Goal: Check status: Check status

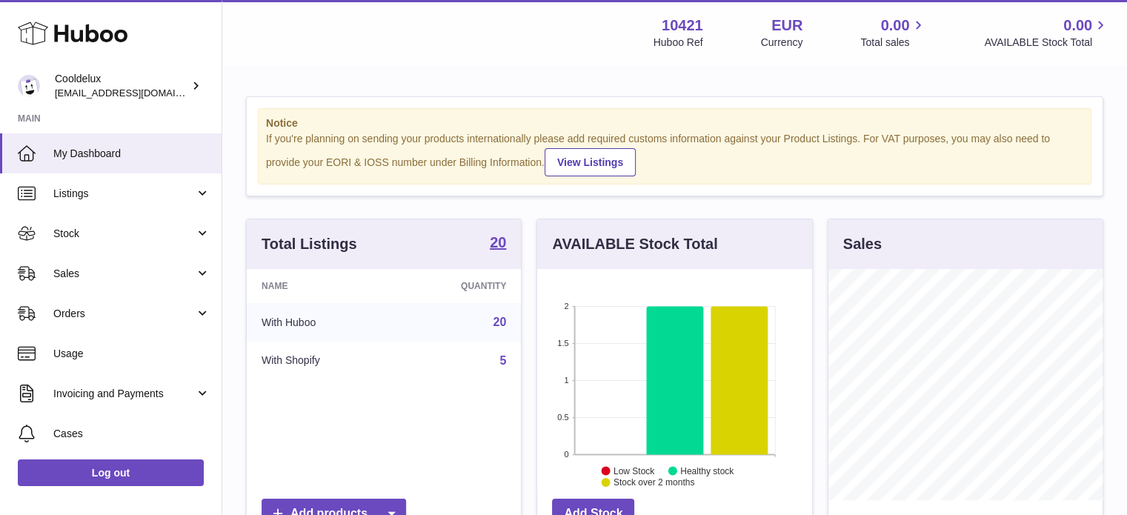
scroll to position [231, 275]
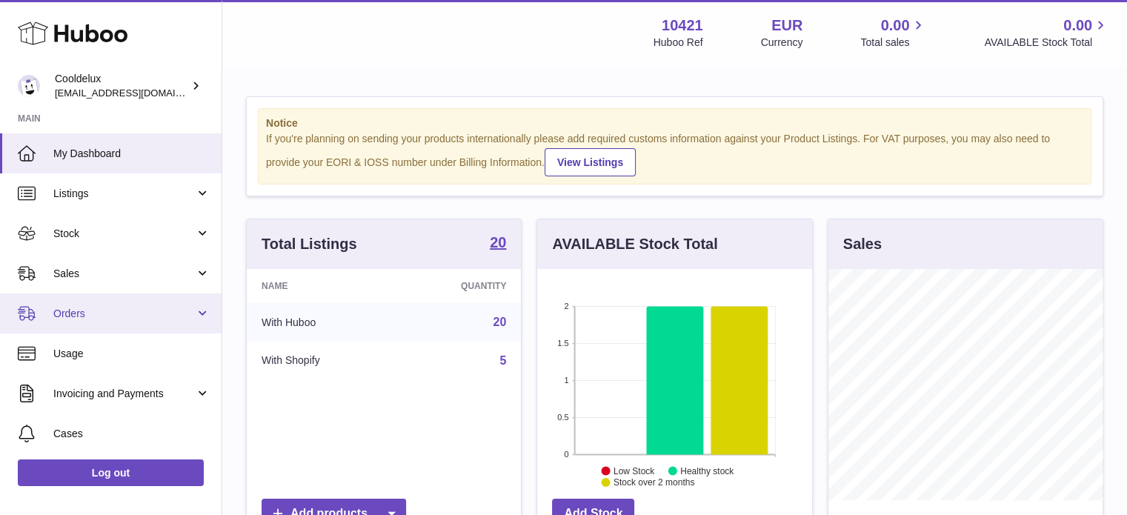
click at [104, 297] on link "Orders" at bounding box center [111, 314] width 222 height 40
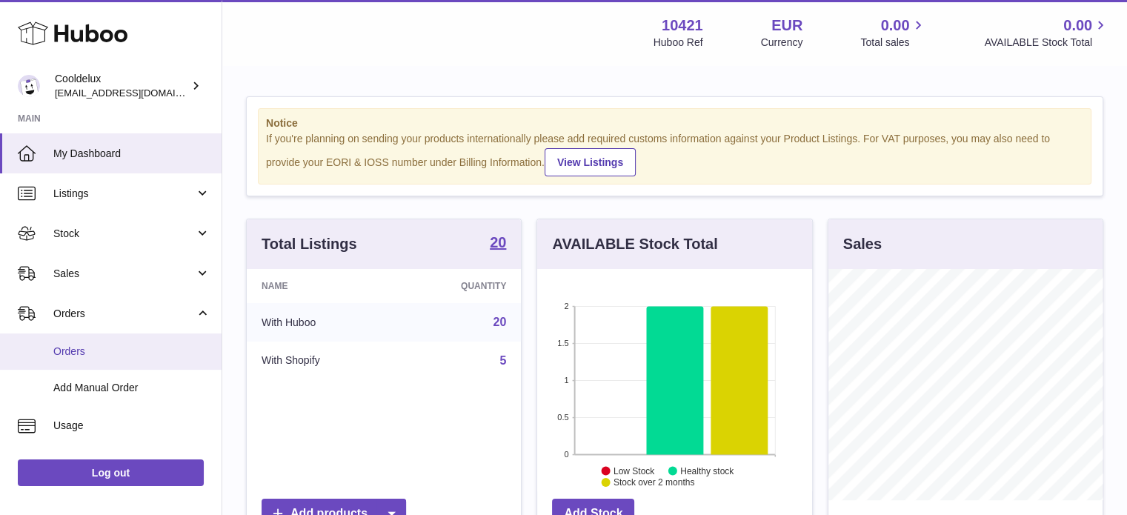
click at [150, 352] on span "Orders" at bounding box center [131, 352] width 157 height 14
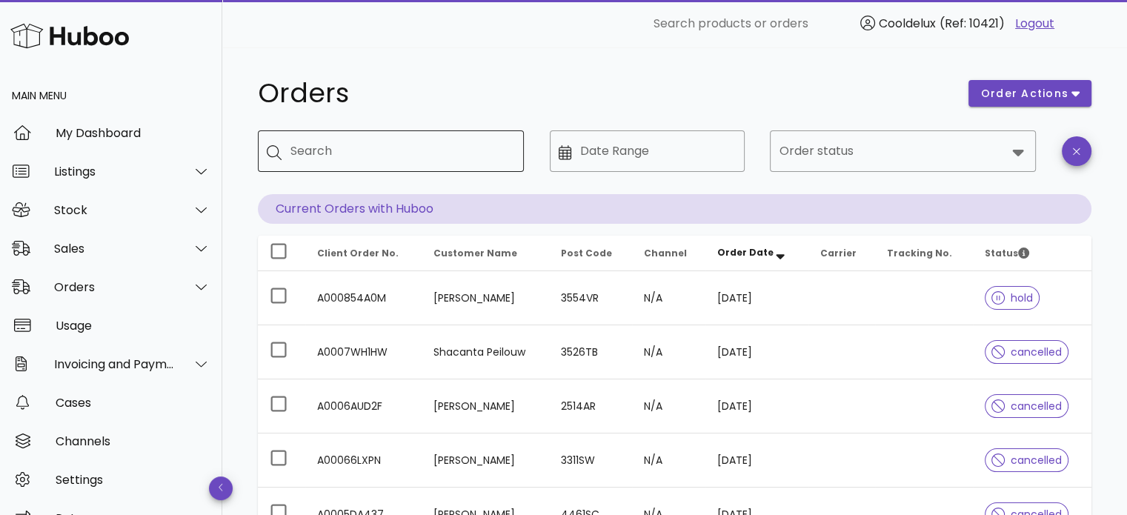
click at [337, 137] on div "Search" at bounding box center [402, 151] width 222 height 42
click at [272, 150] on icon at bounding box center [274, 152] width 15 height 15
type input "****"
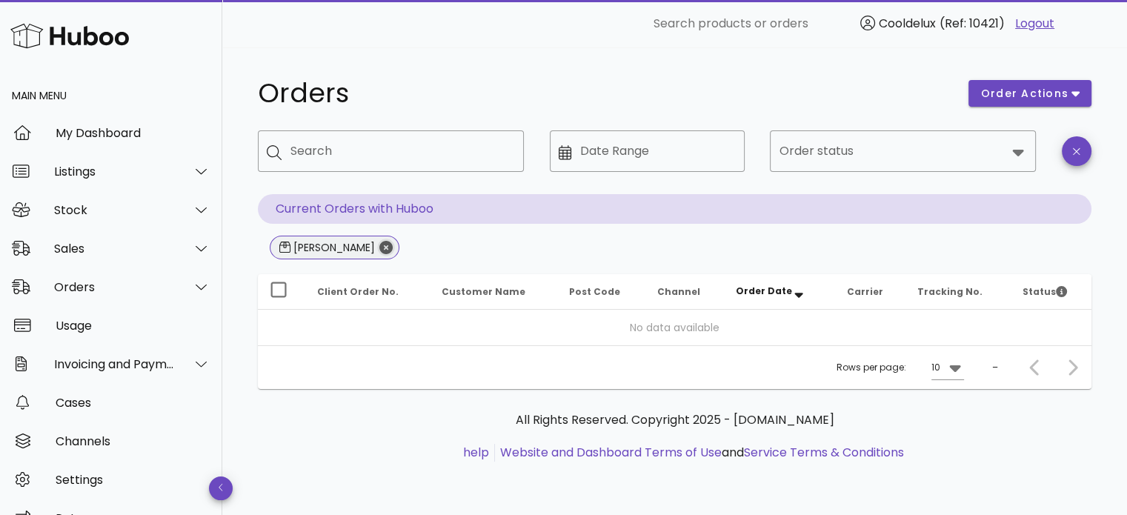
click at [380, 247] on icon "Close" at bounding box center [386, 247] width 13 height 13
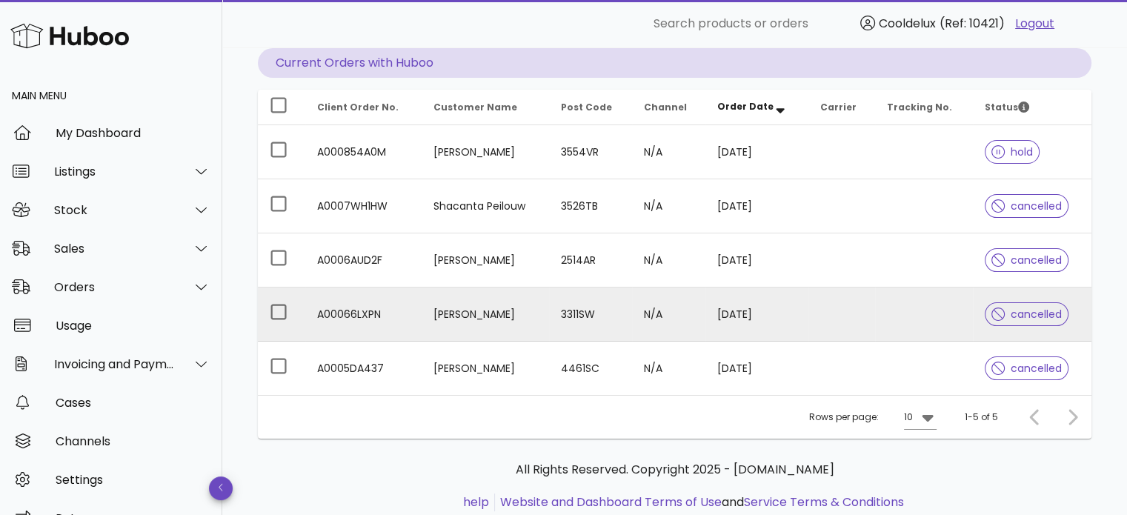
scroll to position [148, 0]
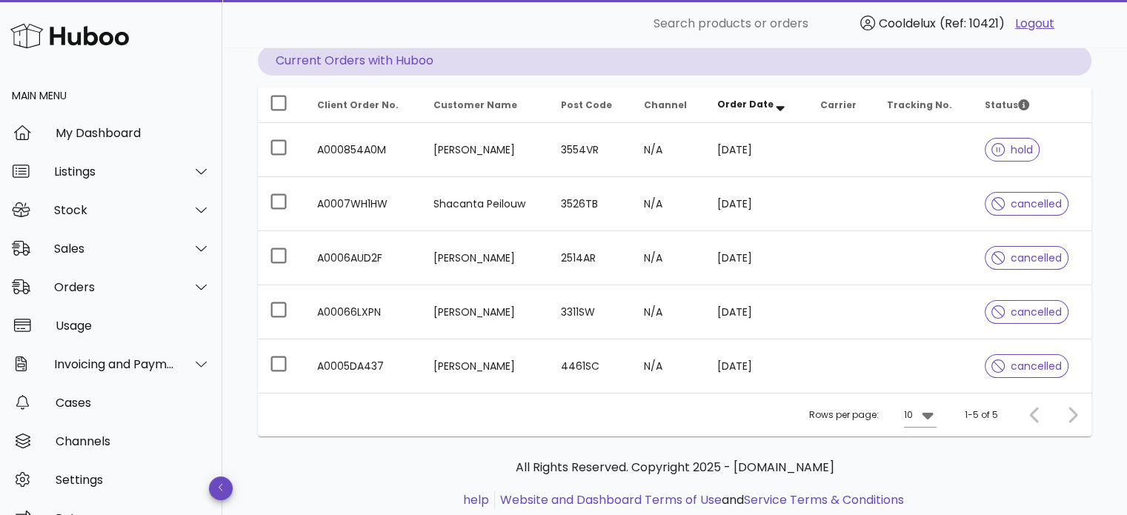
click at [1081, 417] on div at bounding box center [1070, 415] width 32 height 27
click at [1074, 415] on div at bounding box center [1070, 415] width 32 height 27
click at [931, 413] on icon at bounding box center [927, 416] width 11 height 7
click at [929, 483] on div "50" at bounding box center [925, 482] width 15 height 14
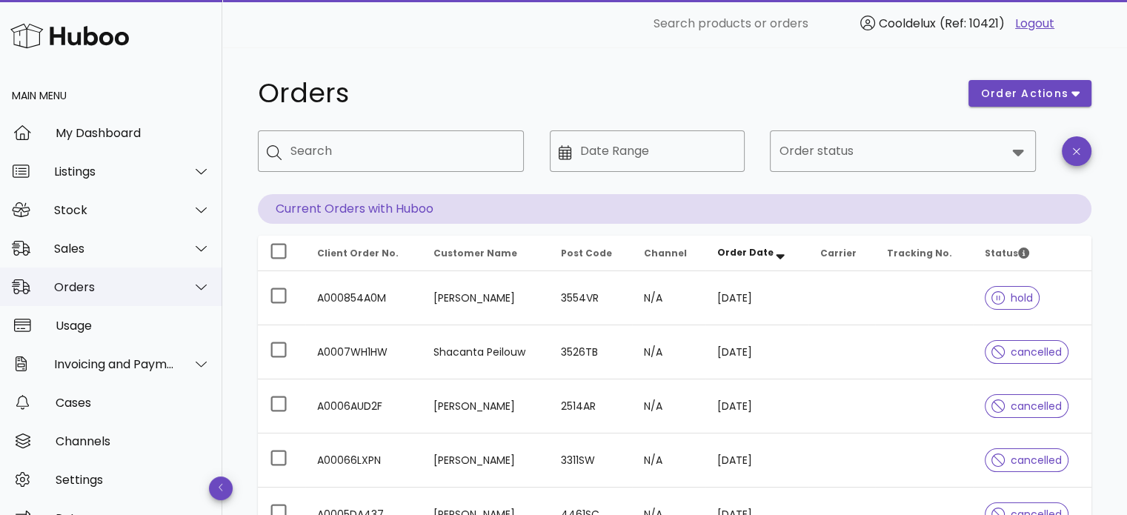
click at [111, 284] on div "Orders" at bounding box center [114, 287] width 121 height 14
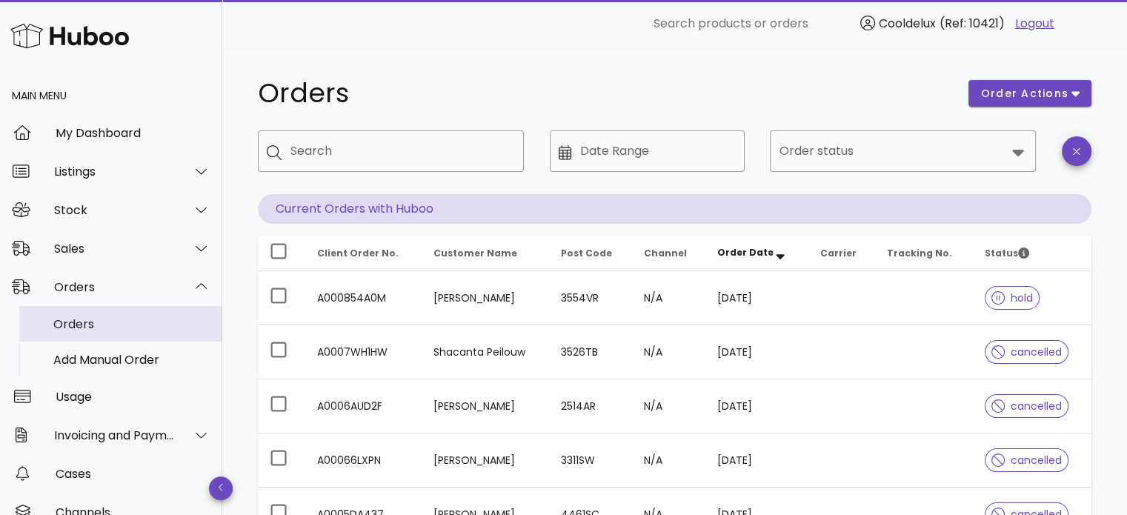
click at [106, 328] on div "Orders" at bounding box center [131, 324] width 157 height 14
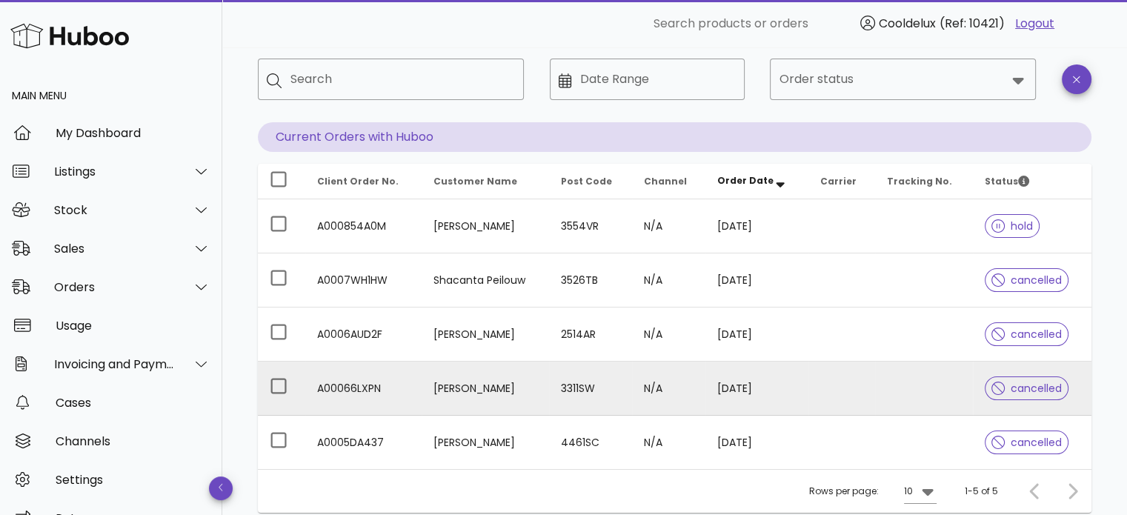
scroll to position [74, 0]
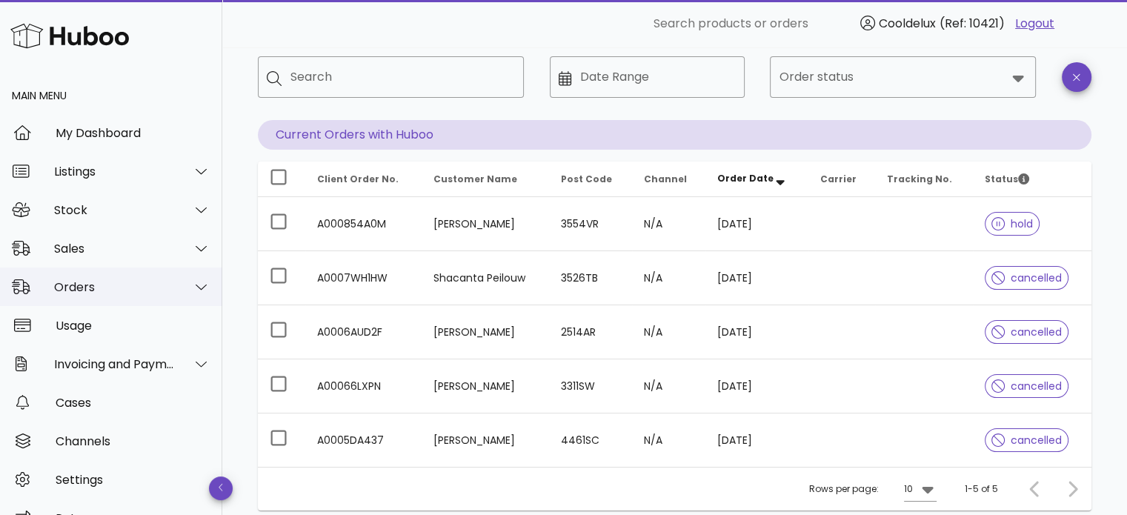
click at [125, 275] on div "Orders" at bounding box center [111, 287] width 222 height 39
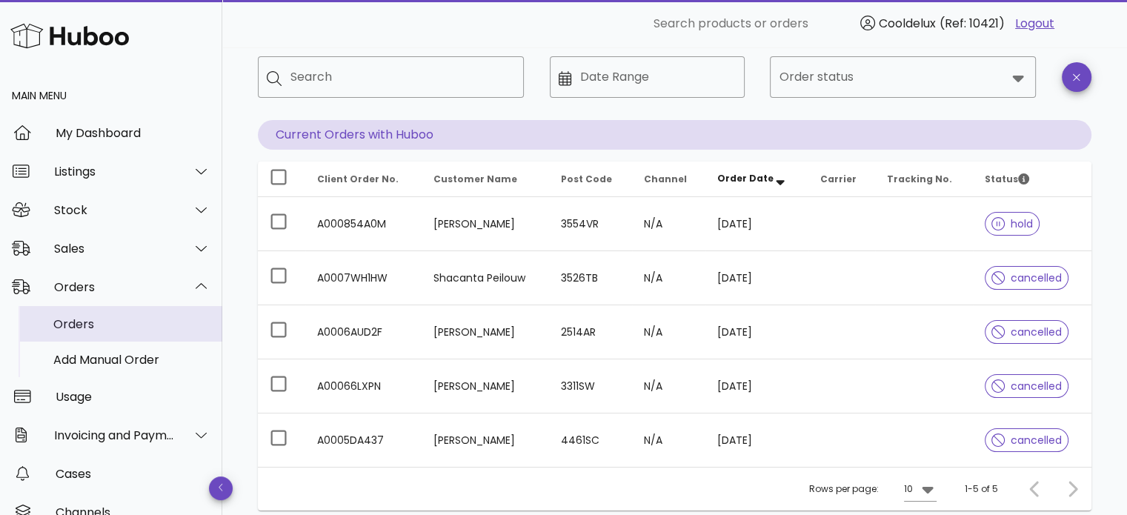
click at [121, 334] on div "Orders" at bounding box center [131, 324] width 157 height 32
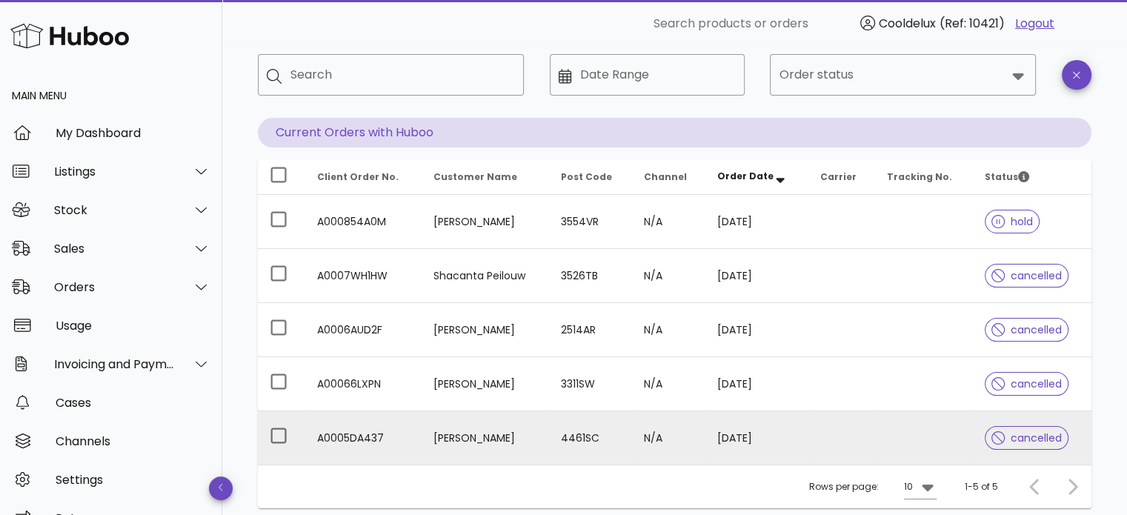
scroll to position [74, 0]
click at [280, 440] on div at bounding box center [278, 437] width 25 height 25
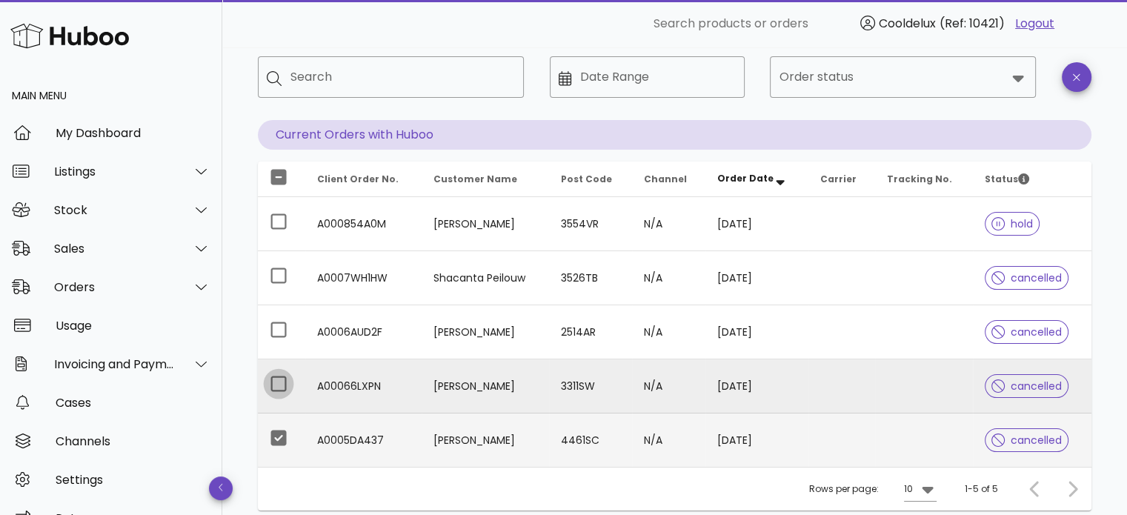
click at [276, 382] on div at bounding box center [278, 383] width 25 height 25
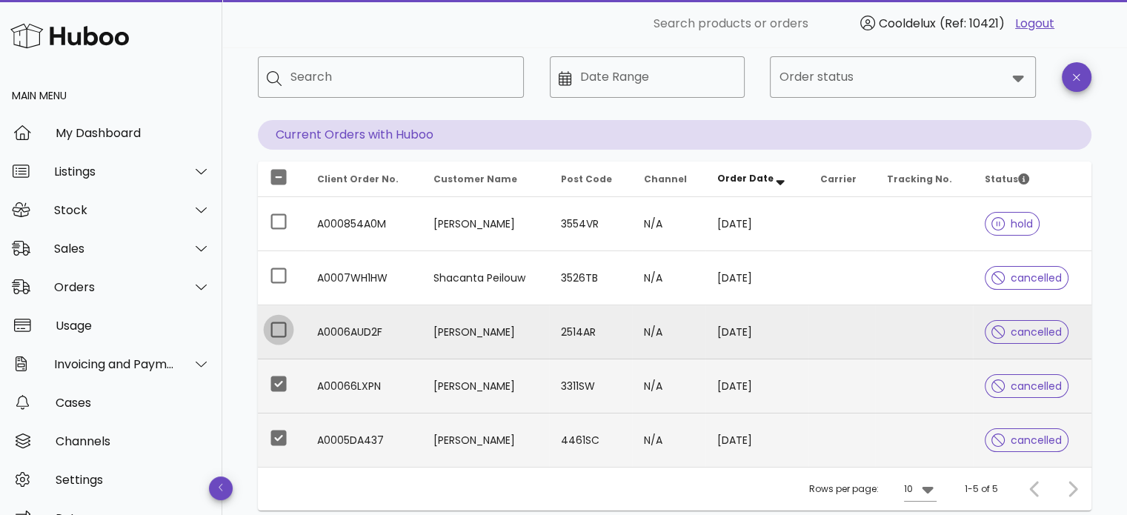
click at [281, 331] on div at bounding box center [278, 329] width 25 height 25
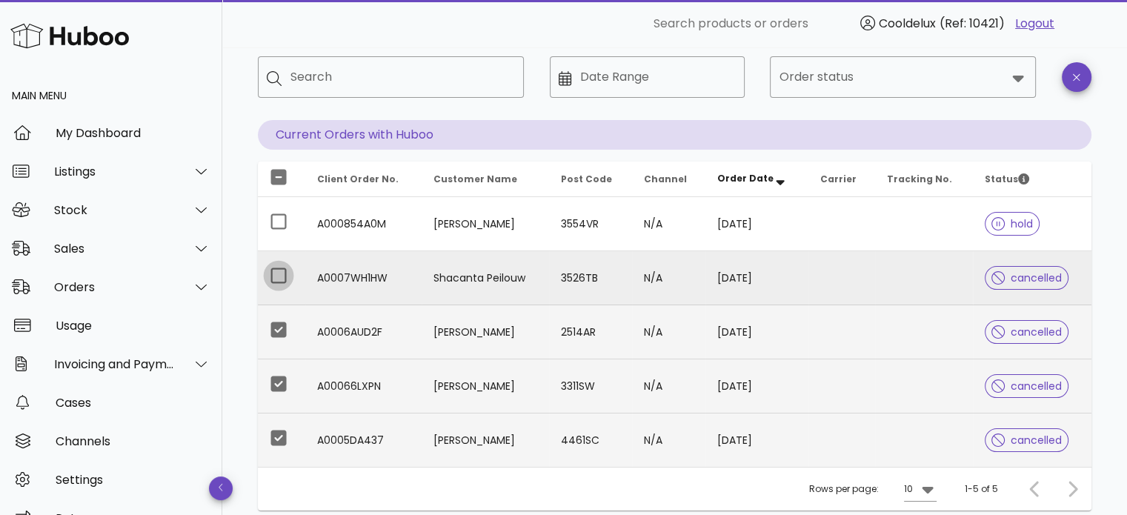
click at [276, 278] on div at bounding box center [278, 275] width 25 height 25
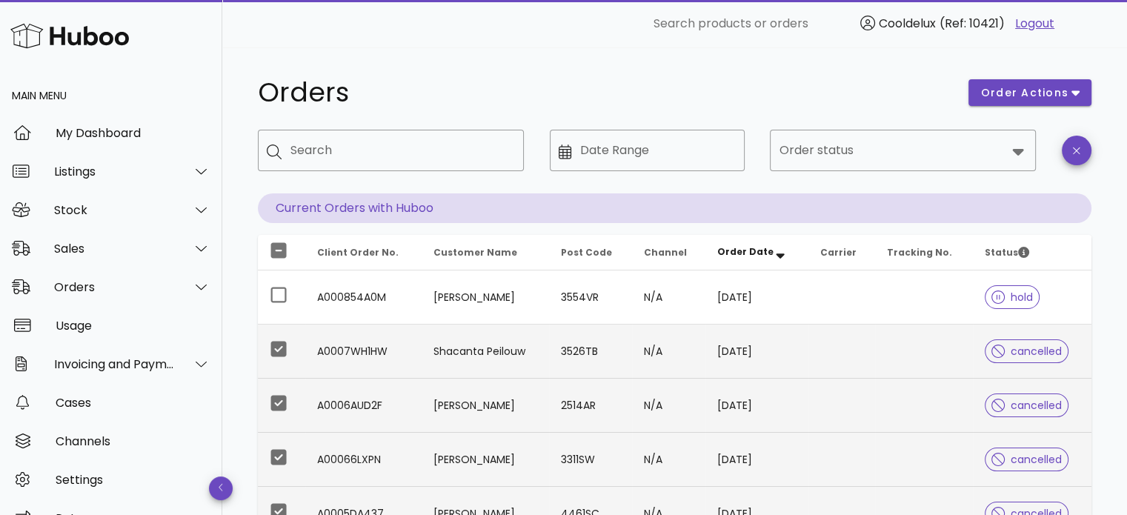
scroll to position [0, 0]
click at [1076, 149] on icon "button" at bounding box center [1076, 151] width 7 height 11
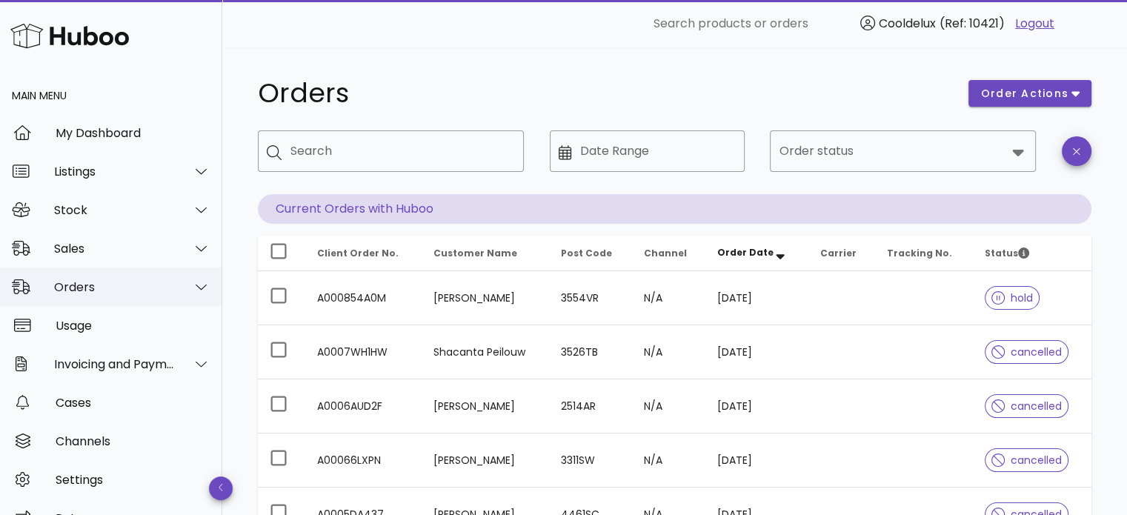
click at [125, 280] on div "Orders" at bounding box center [114, 287] width 121 height 14
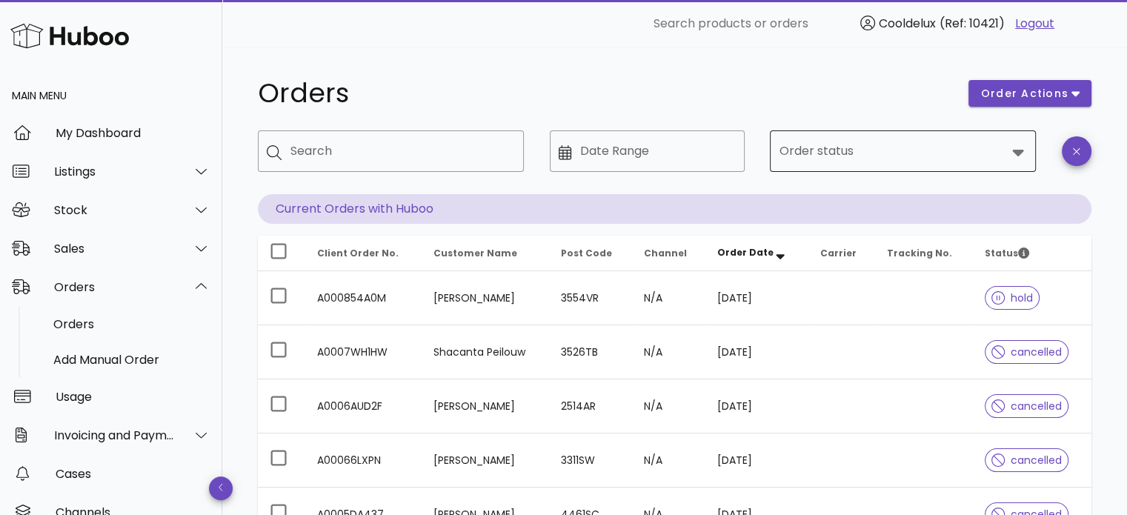
click at [958, 140] on input "Order status" at bounding box center [893, 151] width 228 height 24
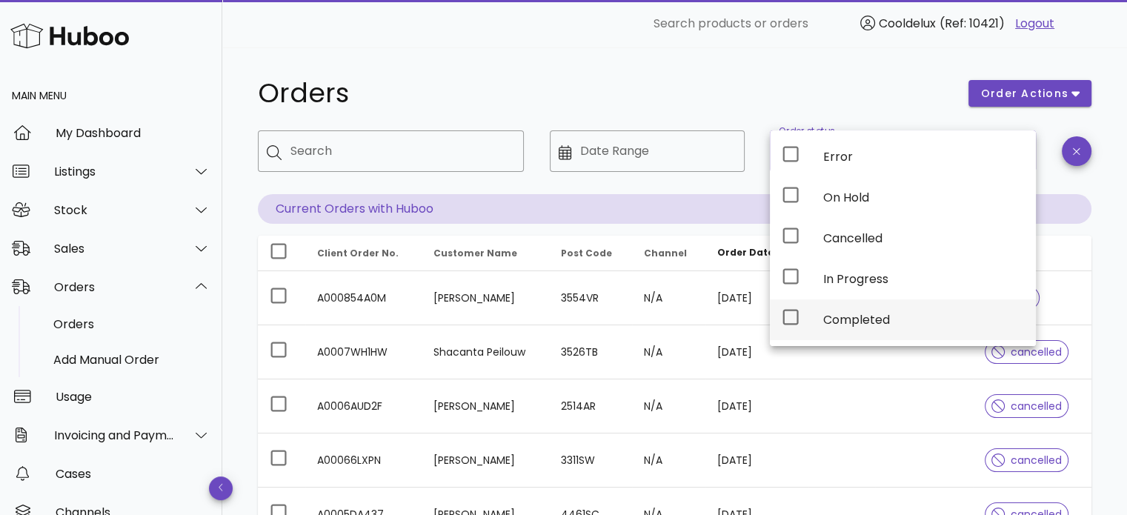
click at [789, 321] on icon at bounding box center [791, 317] width 18 height 18
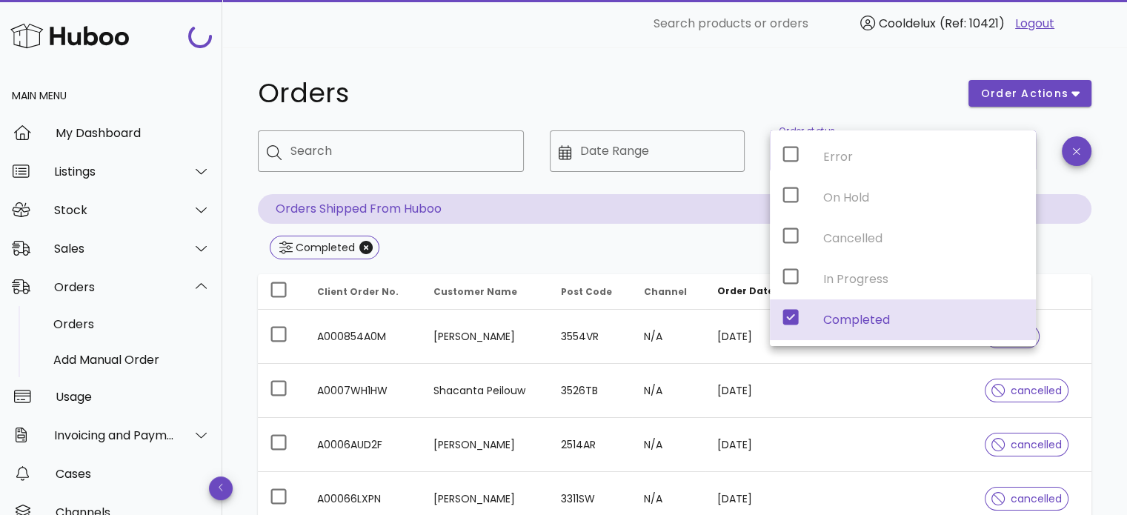
click at [699, 62] on div "Orders order actions ​ Search ​ Date Range ​ Order status Completed Orders Ship…" at bounding box center [674, 395] width 905 height 696
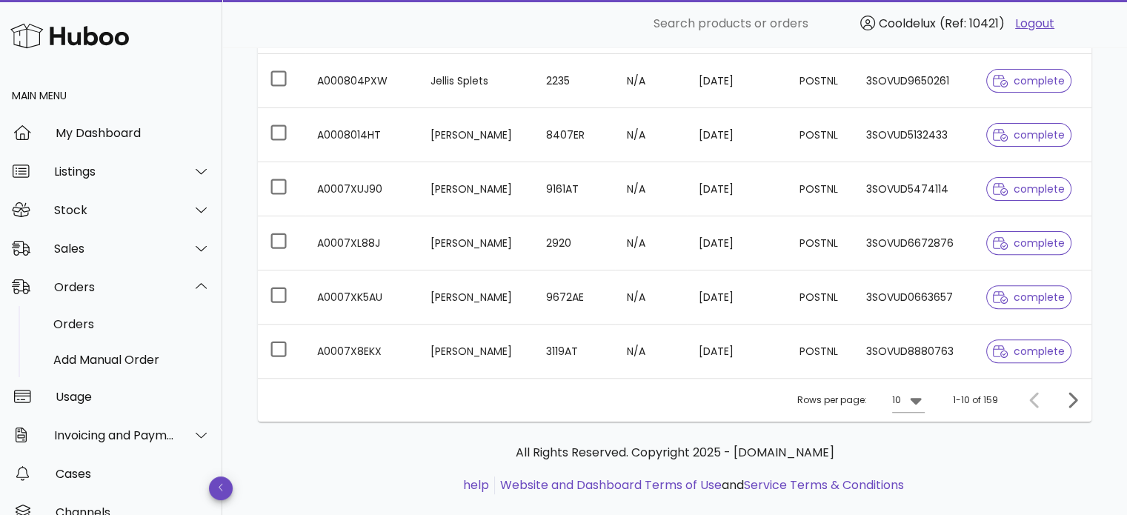
scroll to position [497, 0]
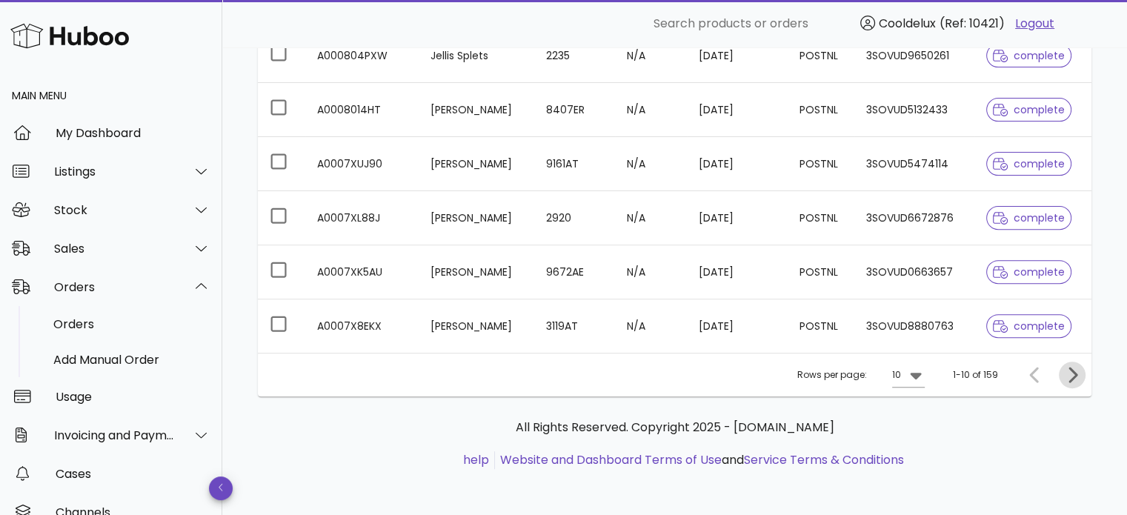
click at [1067, 373] on icon "Next page" at bounding box center [1073, 375] width 18 height 18
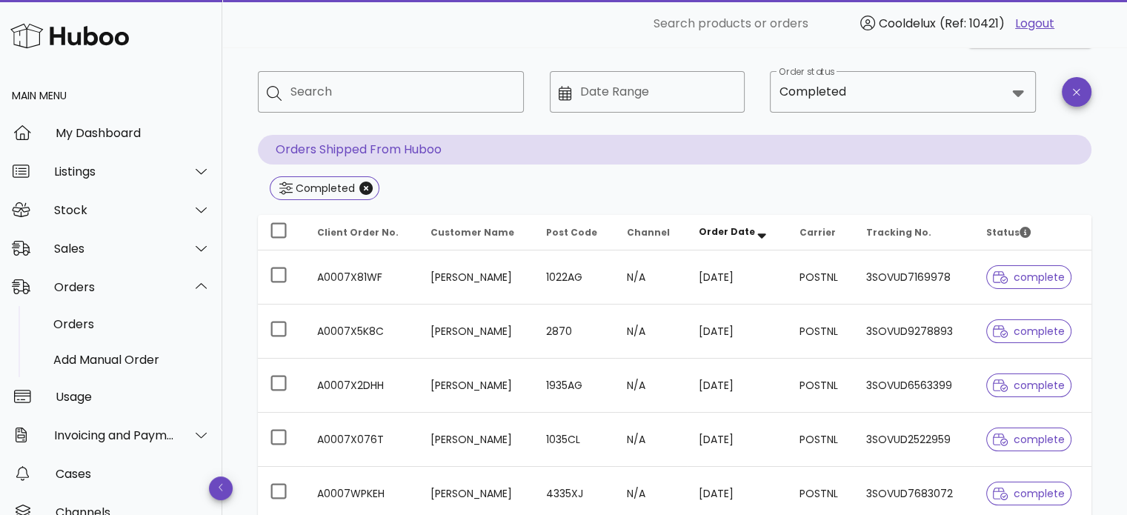
scroll to position [53, 0]
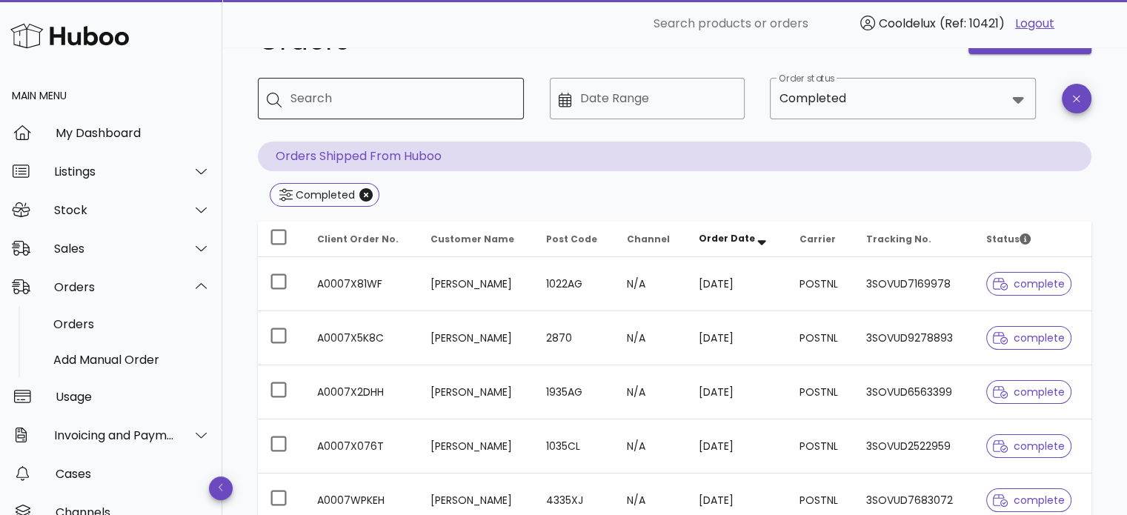
click at [345, 97] on input "Search" at bounding box center [402, 99] width 222 height 24
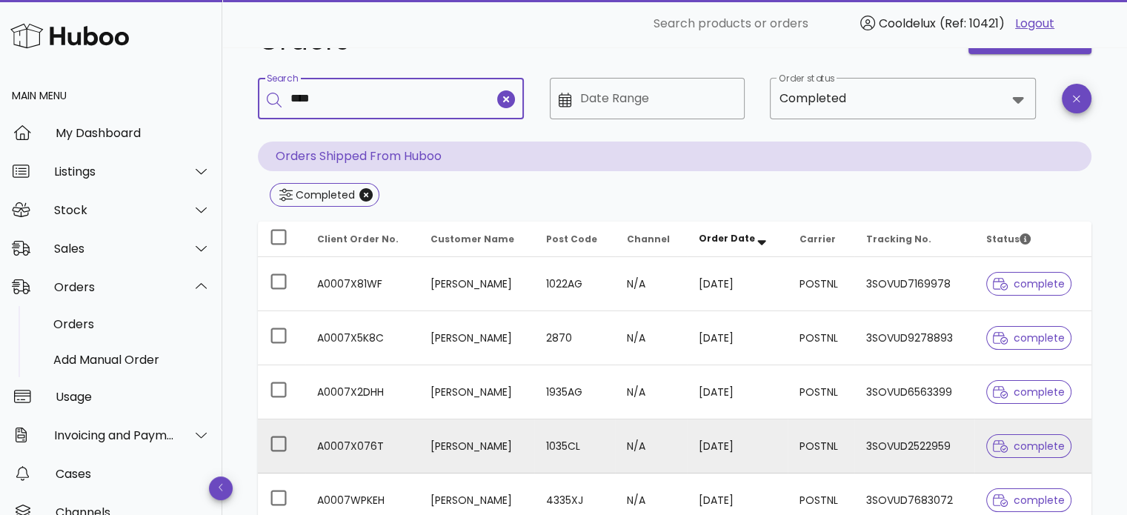
type input "****"
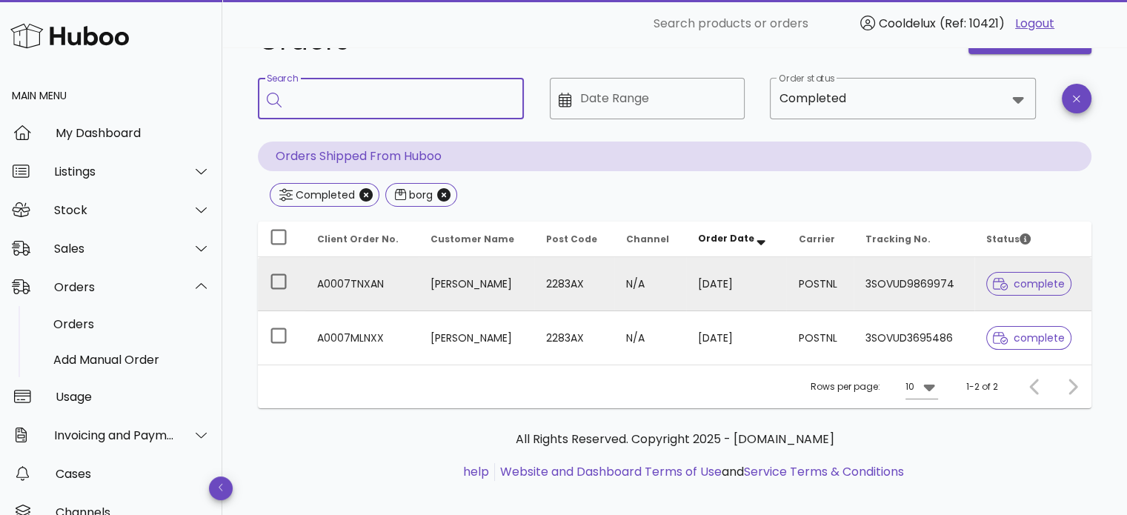
click at [573, 281] on td "2283AX" at bounding box center [574, 284] width 81 height 54
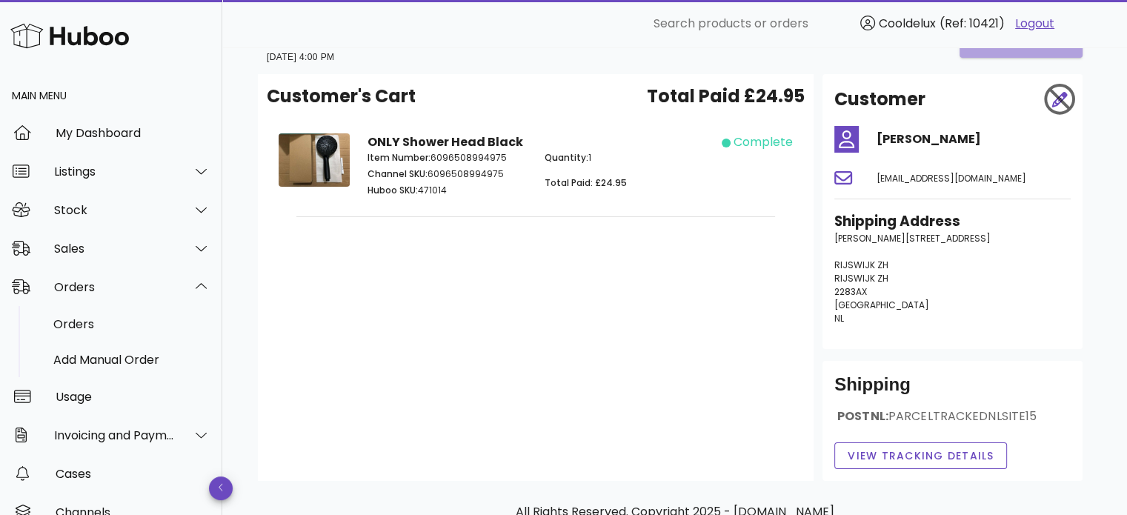
scroll to position [163, 0]
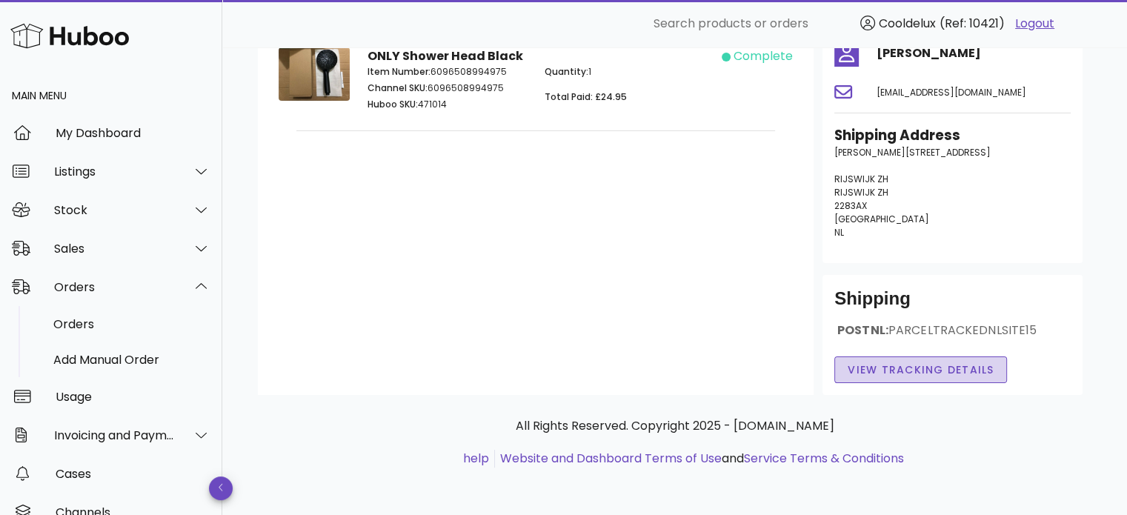
click at [943, 378] on button "View Tracking details" at bounding box center [921, 370] width 173 height 27
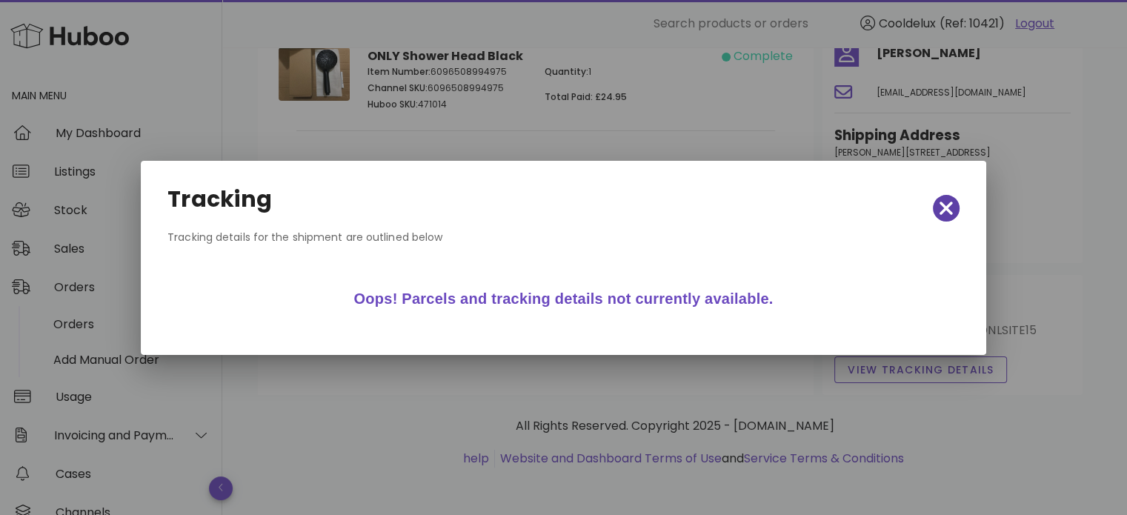
click at [944, 213] on icon "button" at bounding box center [946, 208] width 13 height 21
